Goal: Task Accomplishment & Management: Manage account settings

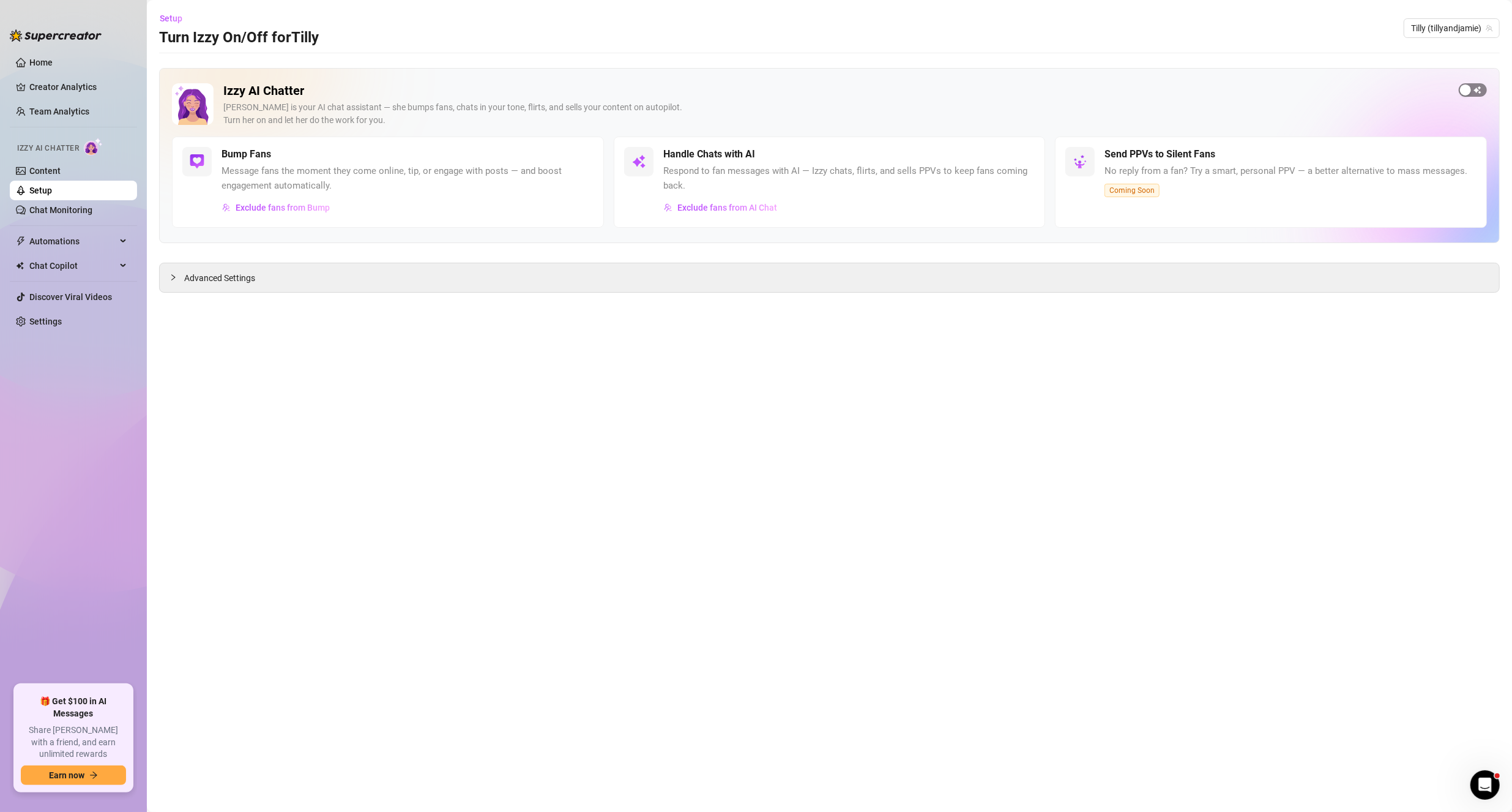
click at [1474, 85] on span "button" at bounding box center [1473, 90] width 28 height 13
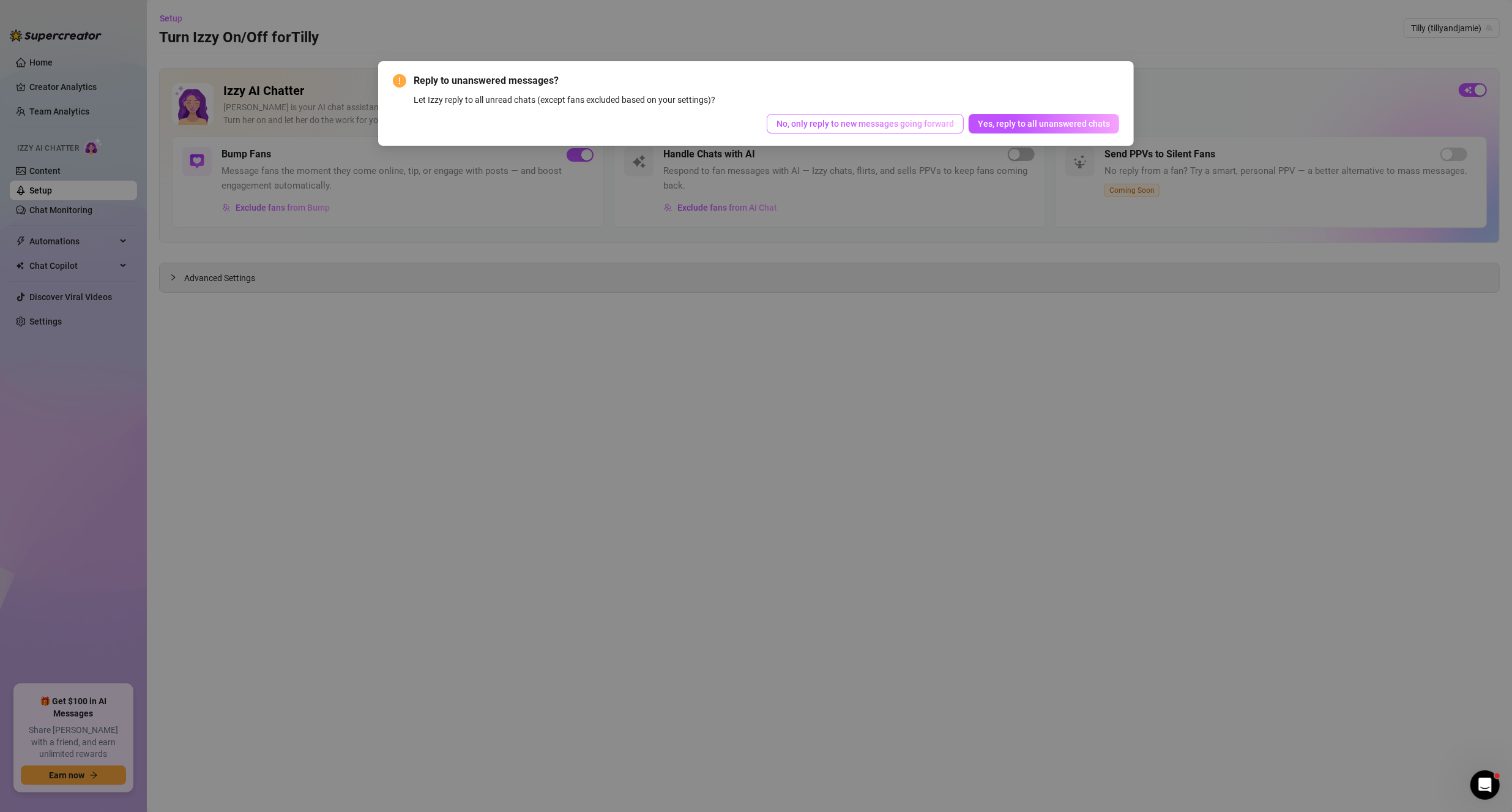
click at [862, 125] on span "No, only reply to new messages going forward" at bounding box center [865, 123] width 178 height 10
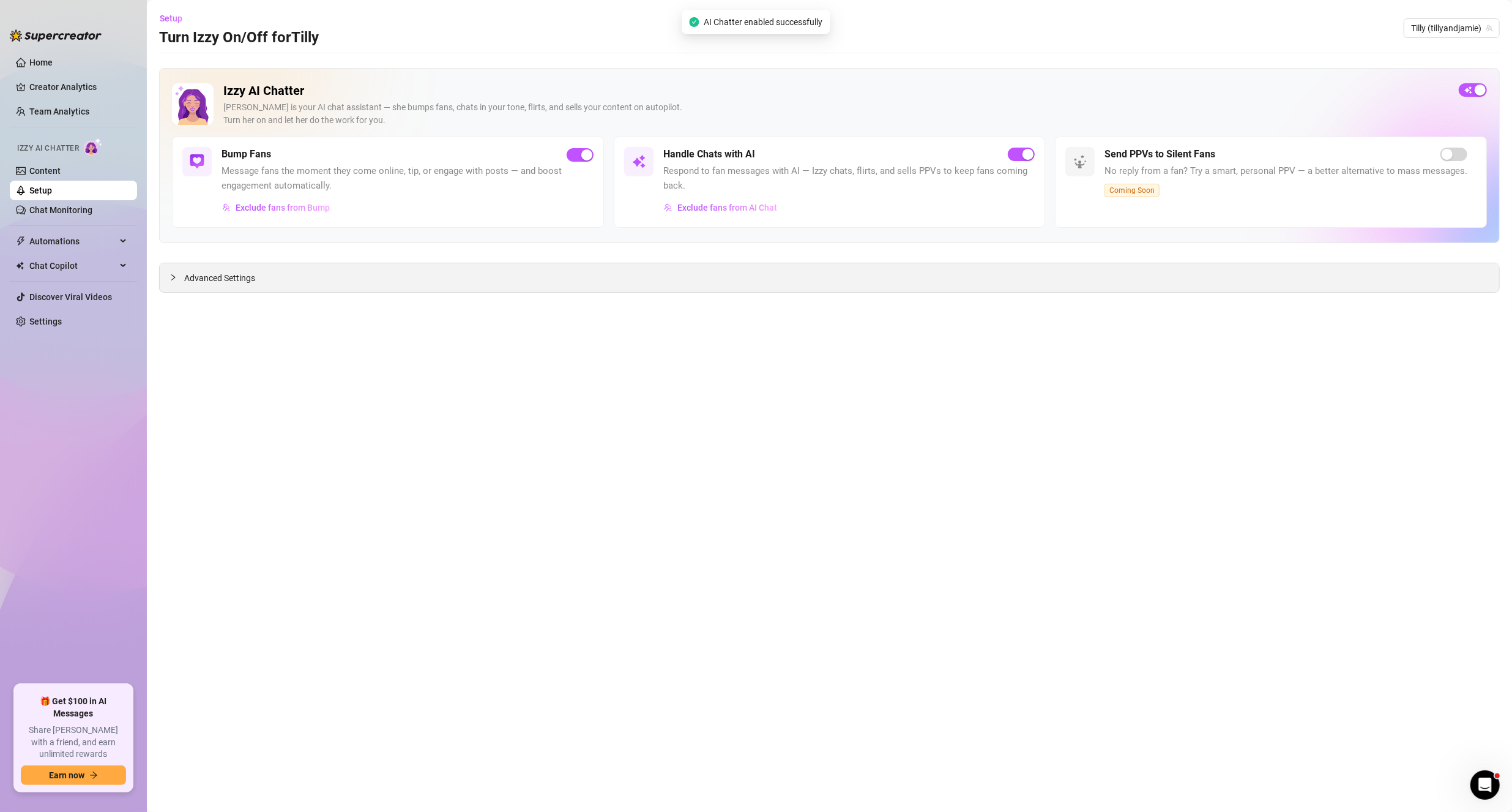
click at [227, 283] on span "Advanced Settings" at bounding box center [220, 278] width 71 height 13
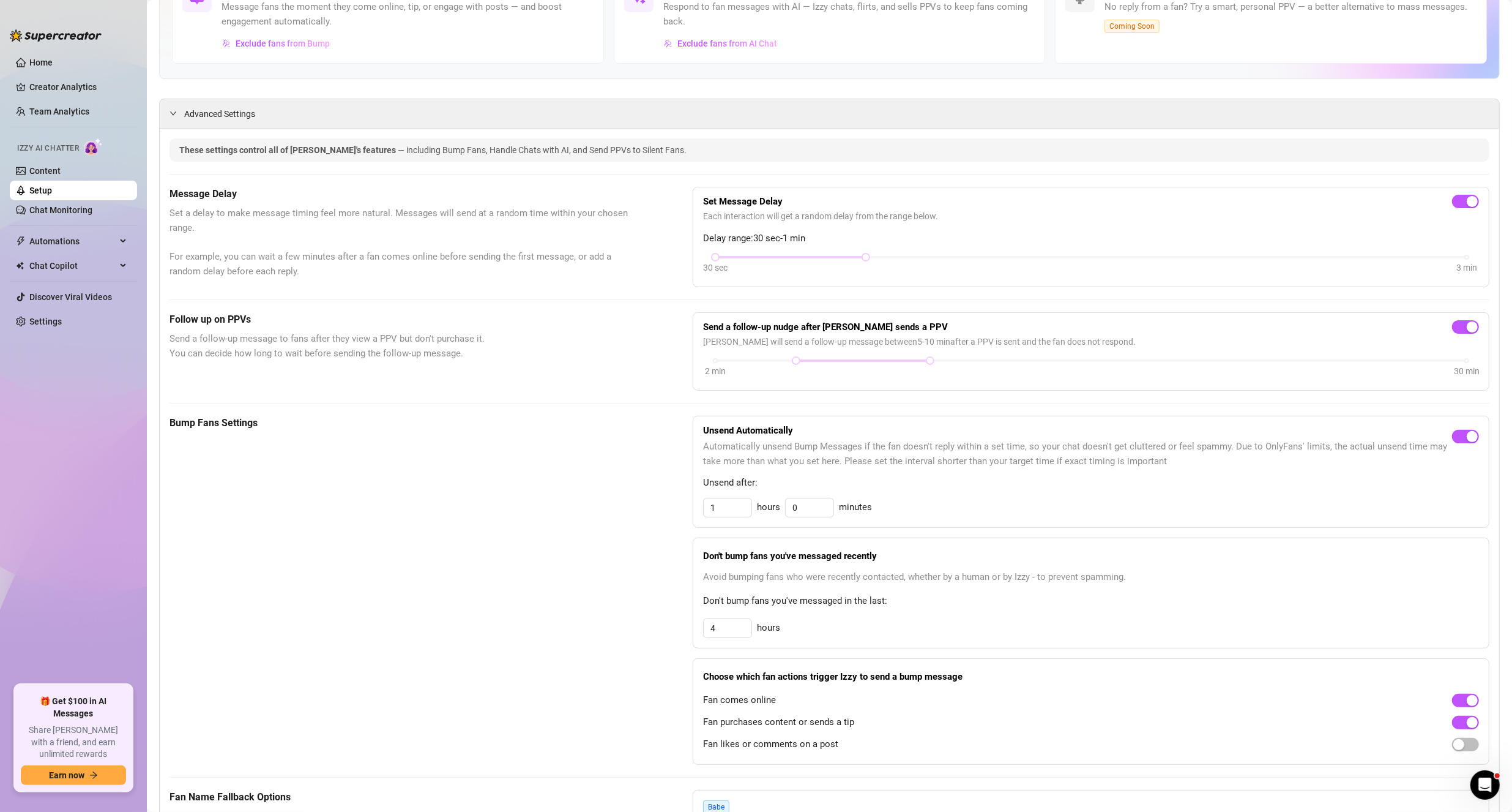
scroll to position [245, 0]
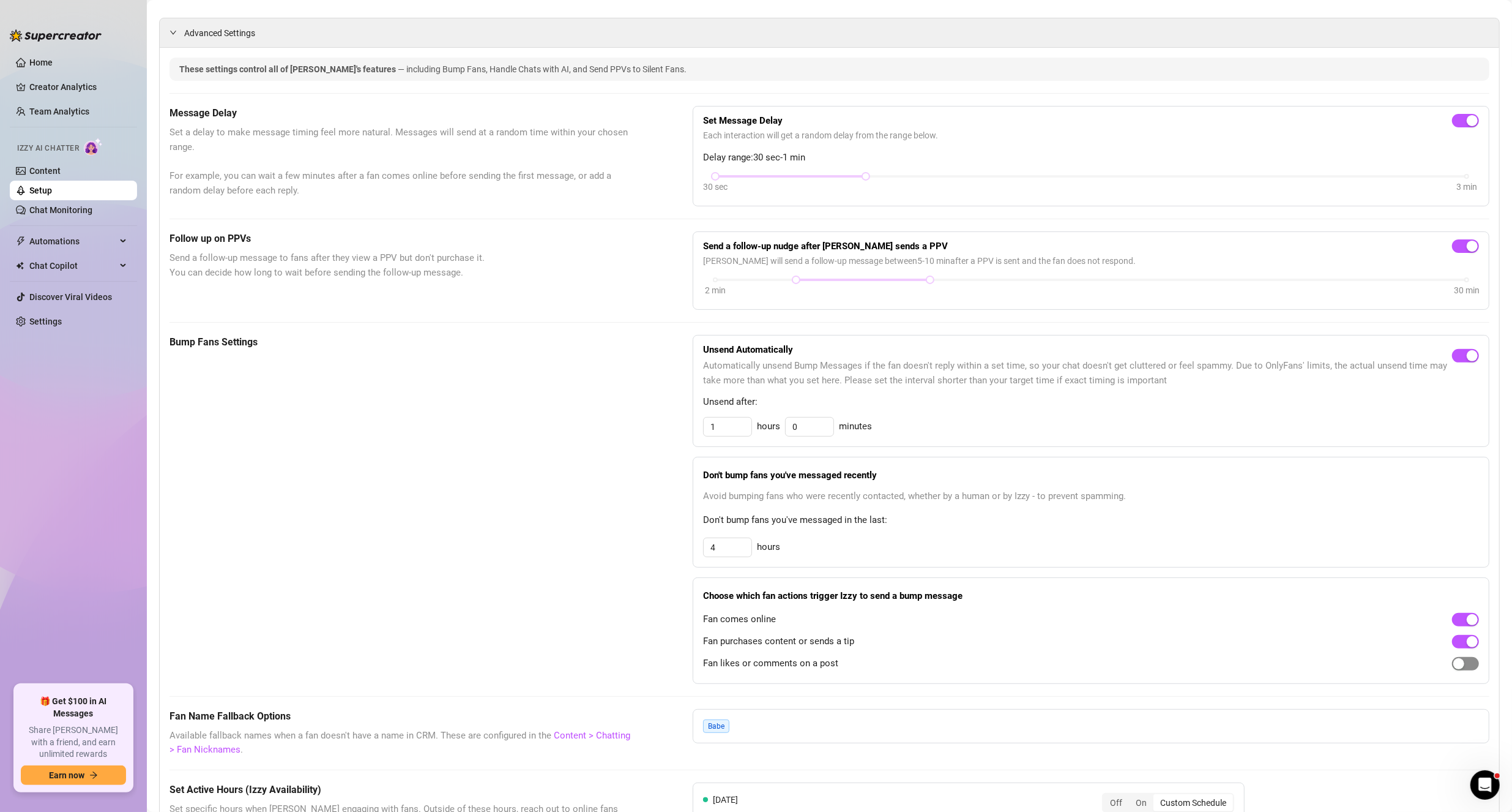
click at [1458, 664] on span "button" at bounding box center [1466, 664] width 27 height 13
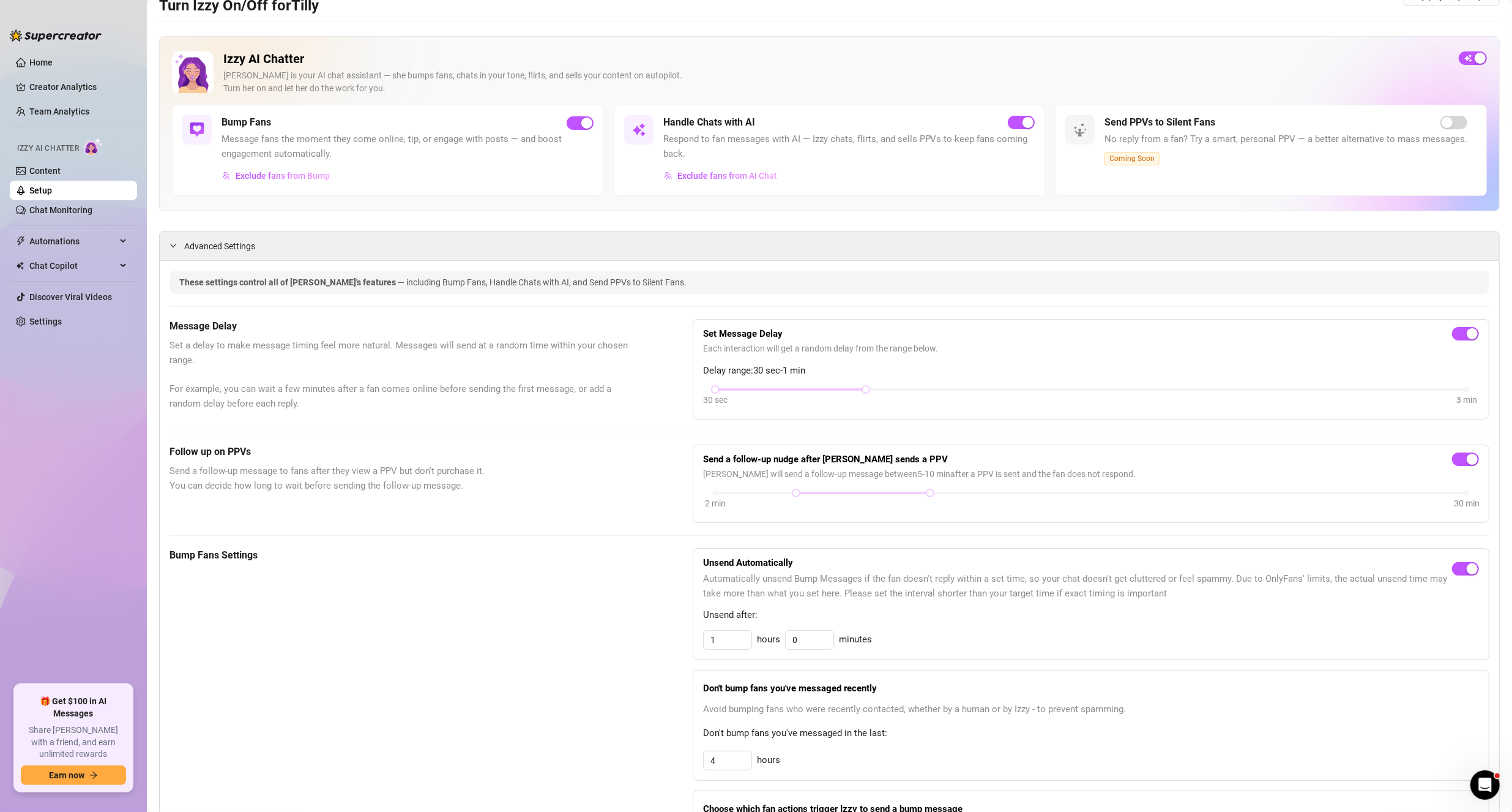
scroll to position [0, 0]
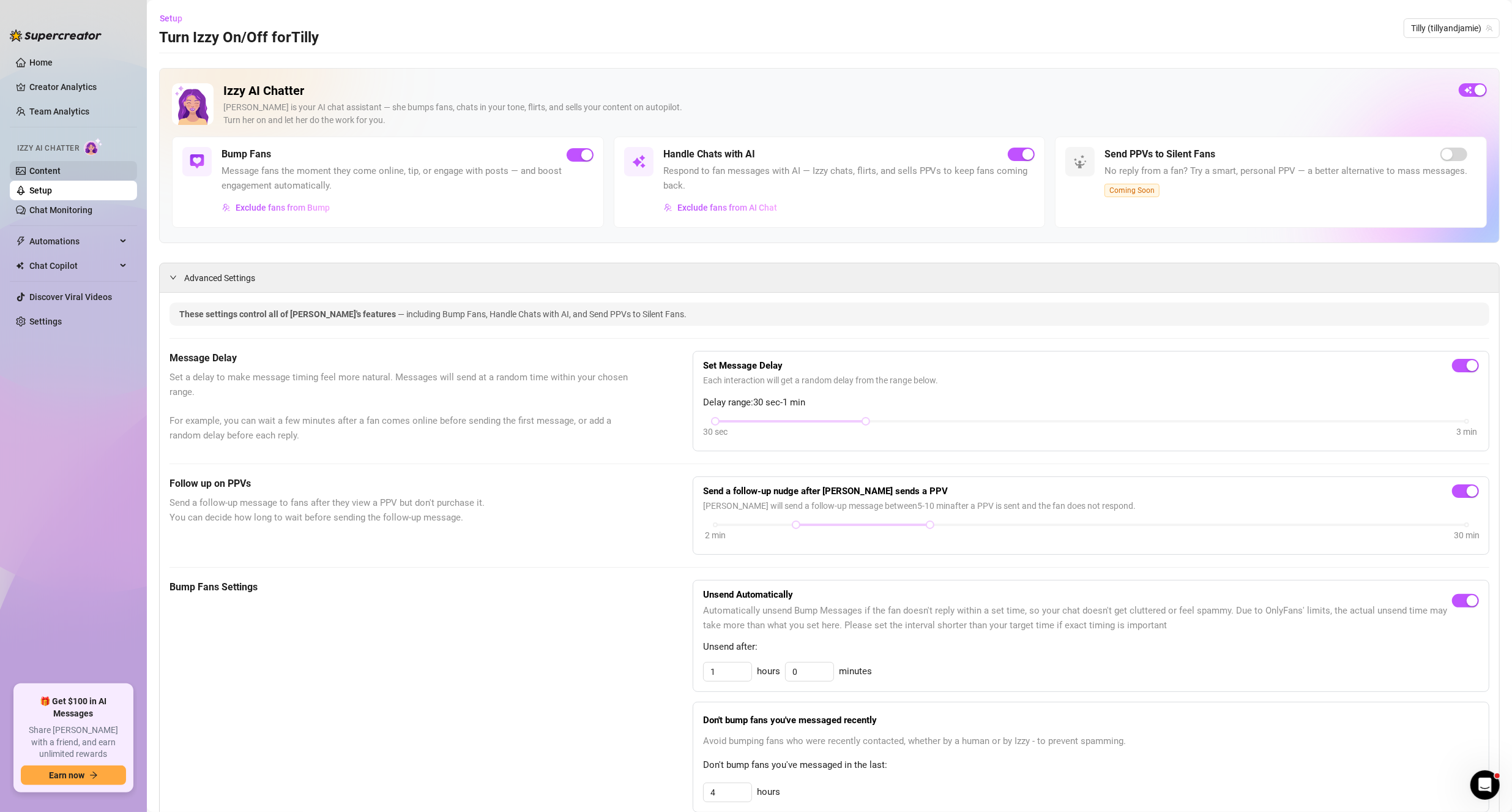
click at [38, 173] on link "Content" at bounding box center [45, 170] width 31 height 10
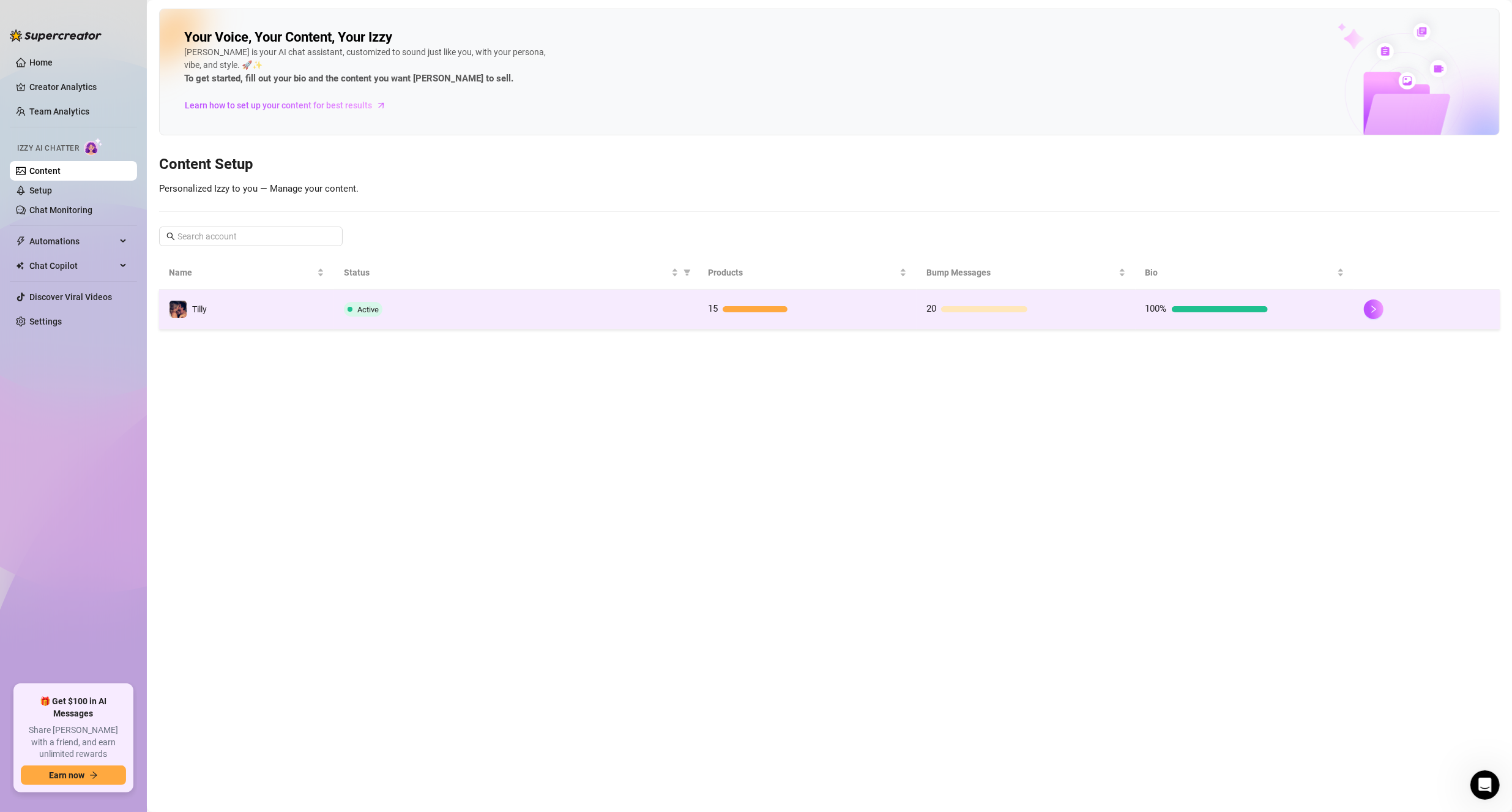
click at [1227, 323] on td "100%" at bounding box center [1245, 310] width 218 height 40
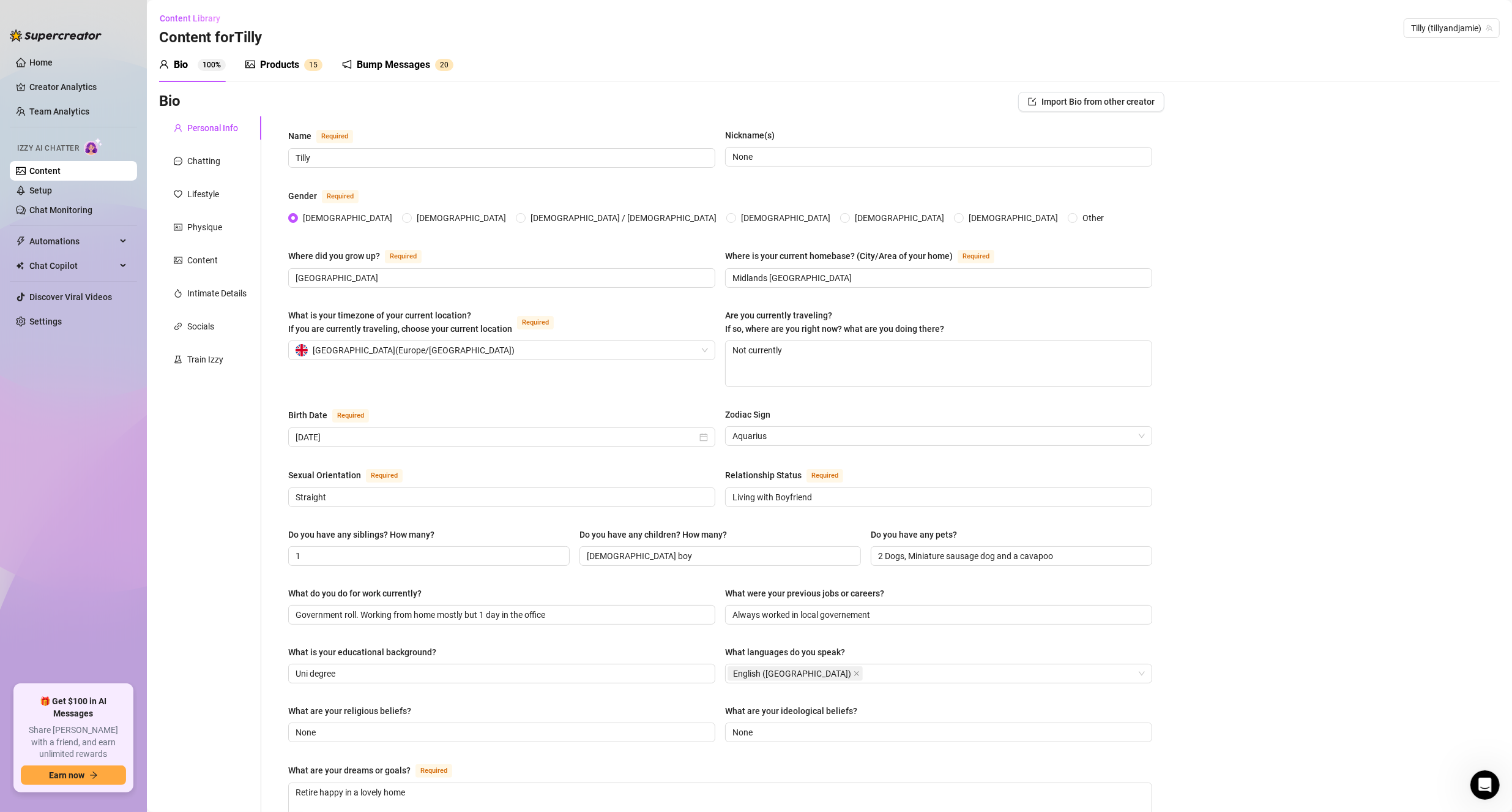
click at [279, 66] on div "Products" at bounding box center [279, 65] width 39 height 15
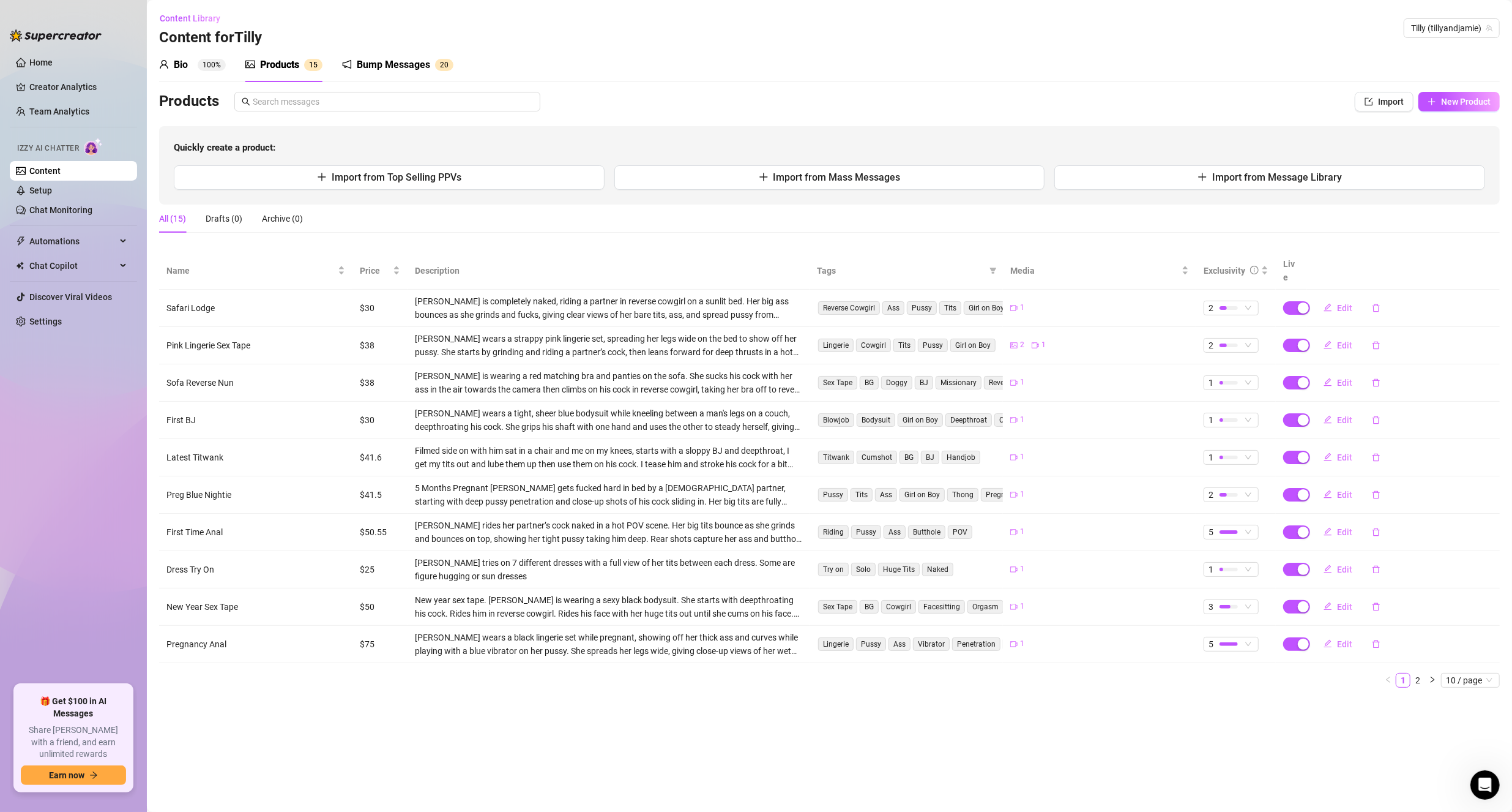
click at [181, 74] on div "Bio 100%" at bounding box center [192, 65] width 66 height 34
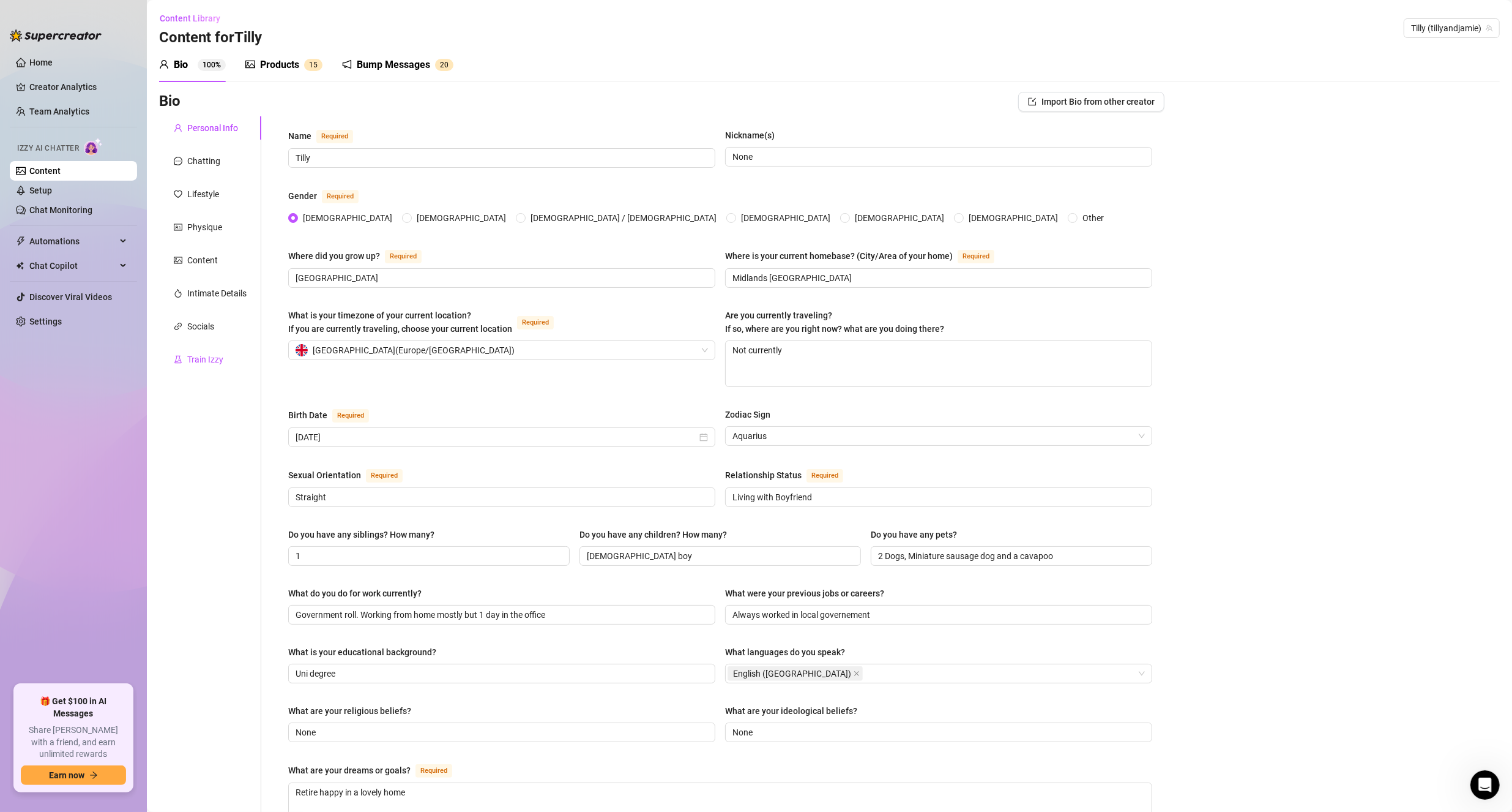
click at [215, 355] on div "Train Izzy" at bounding box center [205, 359] width 36 height 13
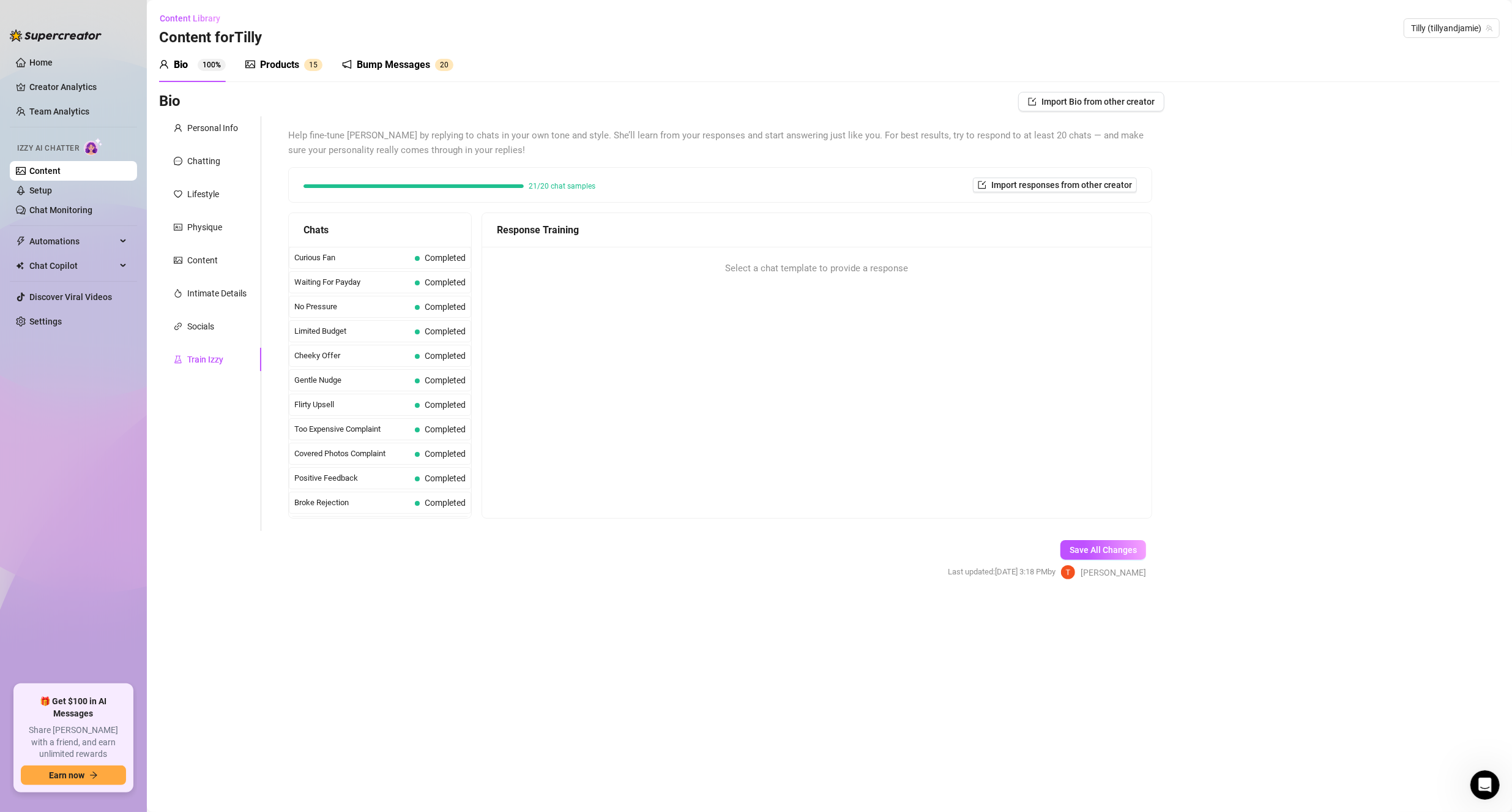
click at [404, 66] on div "Bump Messages" at bounding box center [394, 65] width 74 height 15
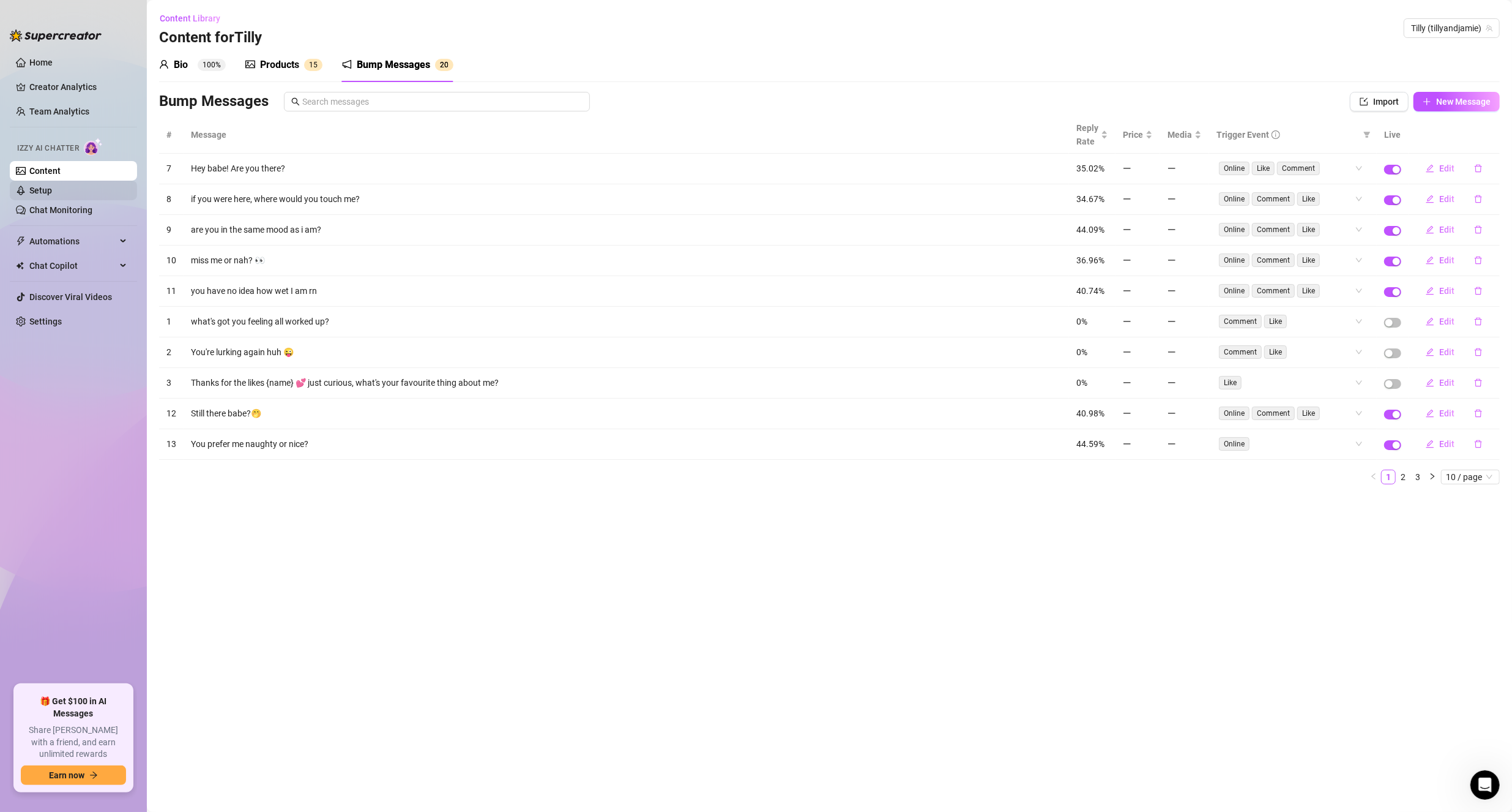
click at [52, 190] on link "Setup" at bounding box center [41, 190] width 23 height 10
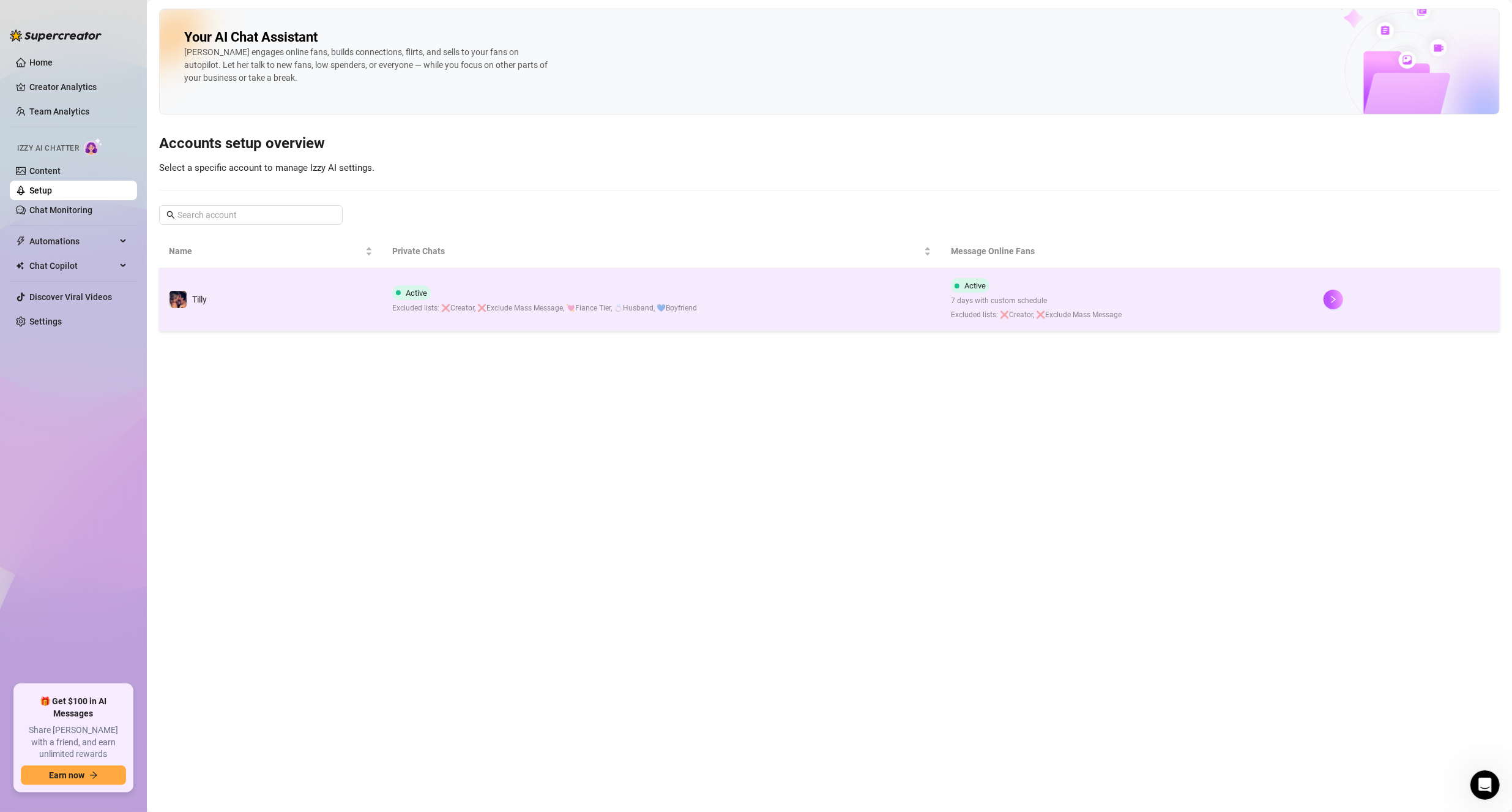
click at [1039, 290] on div "Active 7 days with custom schedule Excluded lists: ❌Creator, ❌Exclude Mass Mess…" at bounding box center [1037, 299] width 171 height 43
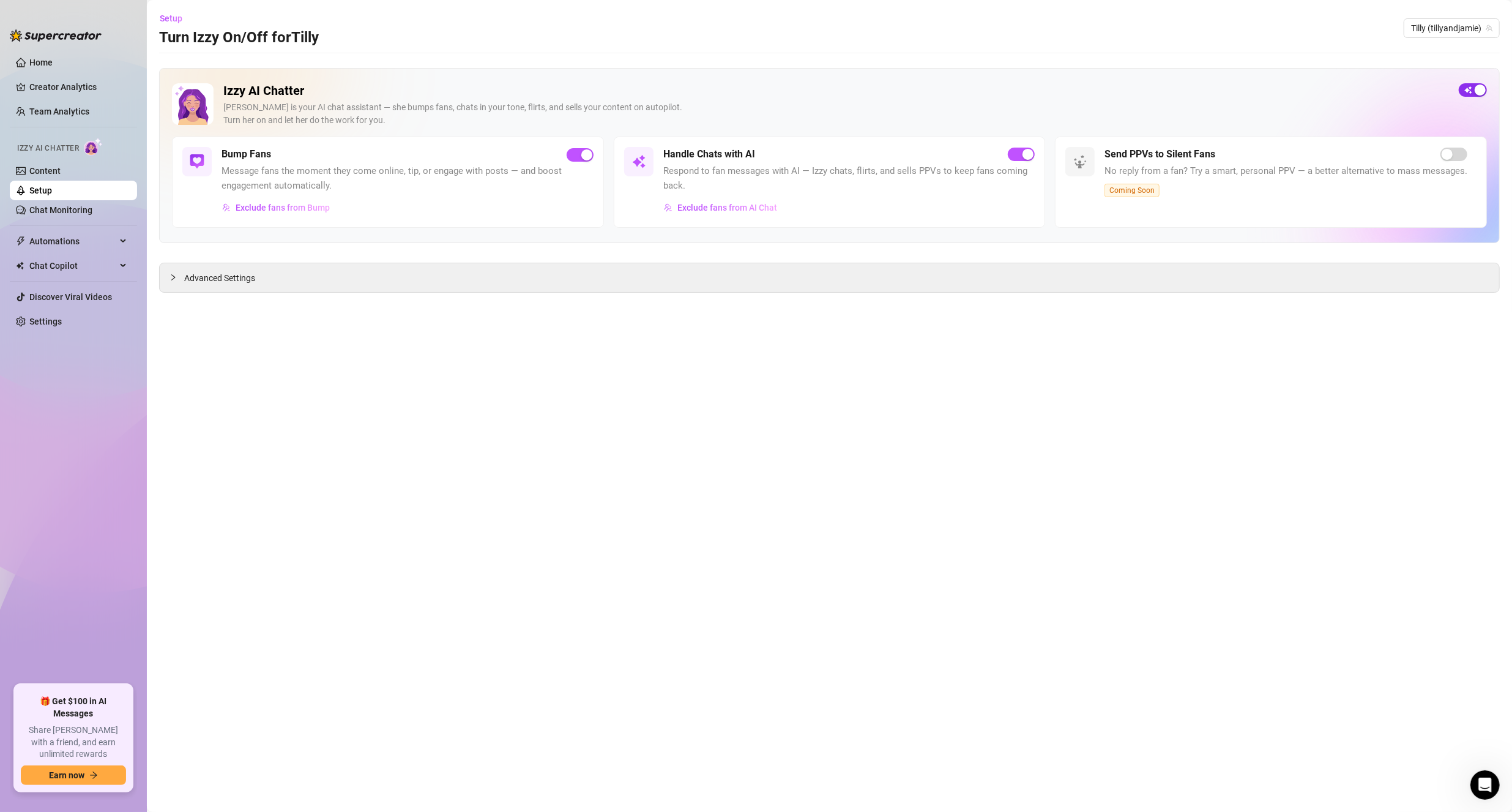
click at [1471, 88] on span "button" at bounding box center [1473, 90] width 28 height 13
